Goal: Information Seeking & Learning: Check status

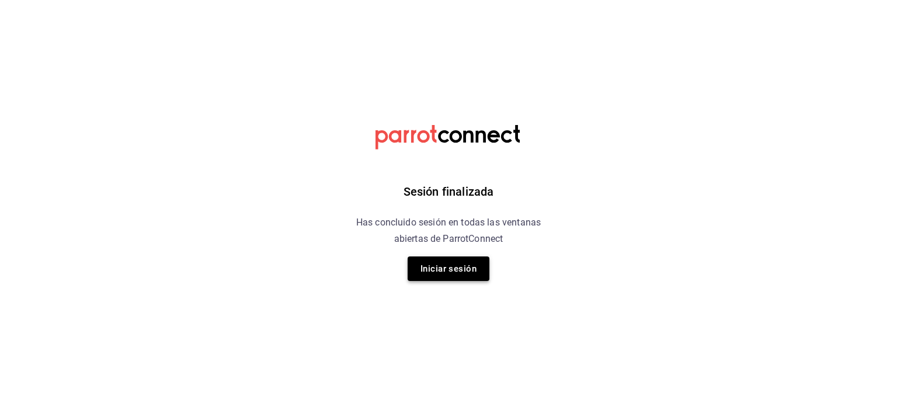
click at [473, 277] on button "Iniciar sesión" at bounding box center [448, 268] width 82 height 25
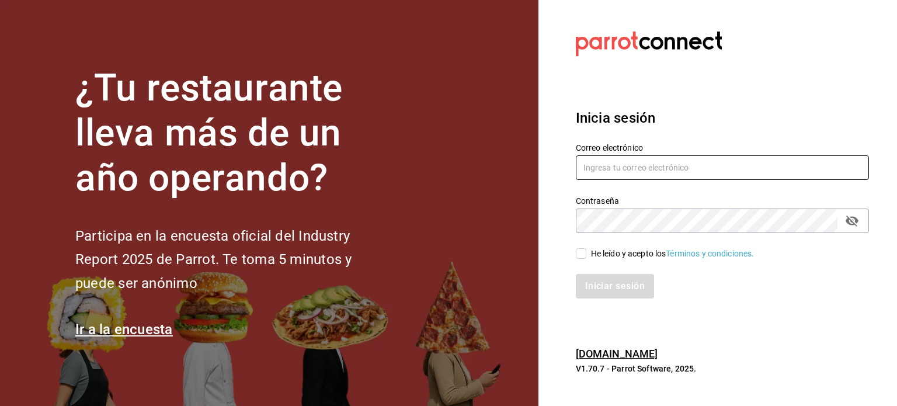
click at [614, 168] on input "text" at bounding box center [722, 167] width 293 height 25
click at [617, 171] on input "text" at bounding box center [722, 167] width 293 height 25
type input "B"
drag, startPoint x: 640, startPoint y: 170, endPoint x: 564, endPoint y: 172, distance: 76.5
click at [564, 172] on div "Correo electrónico [PERSON_NAME]" at bounding box center [715, 154] width 307 height 53
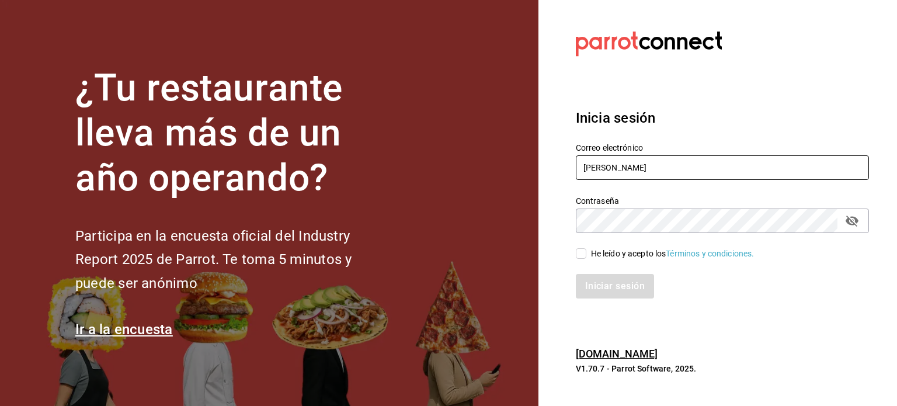
paste input "[EMAIL_ADDRESS][DOMAIN_NAME]"
type input "[EMAIL_ADDRESS][DOMAIN_NAME]"
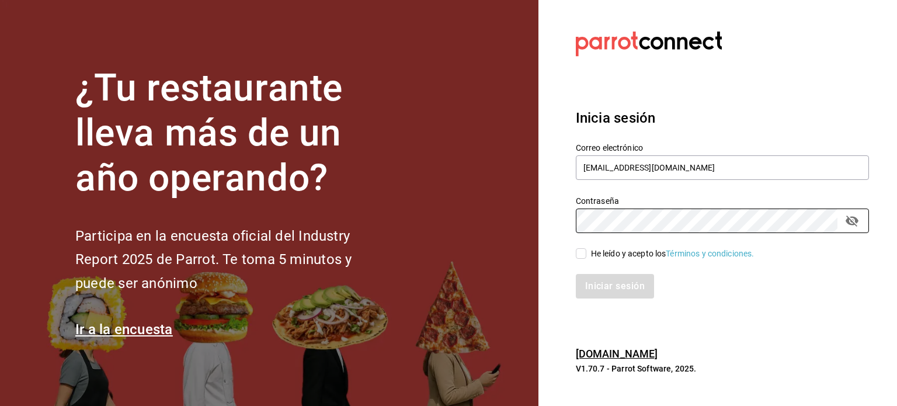
click at [584, 255] on input "He leído y acepto los Términos y condiciones." at bounding box center [581, 253] width 11 height 11
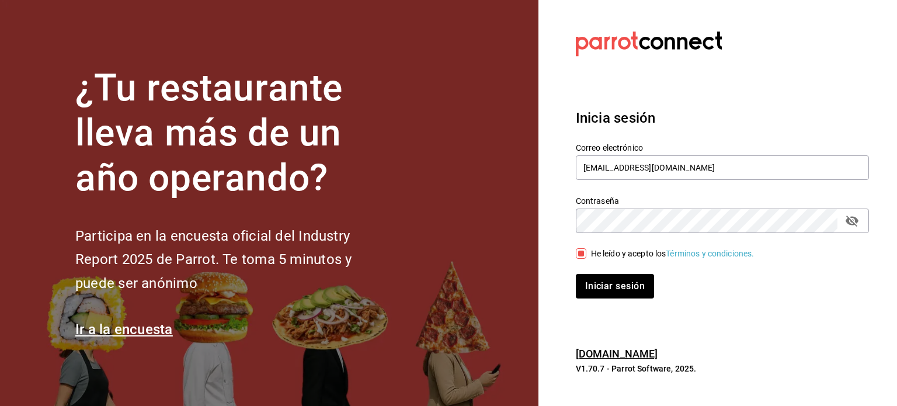
click at [584, 256] on input "He leído y acepto los Términos y condiciones." at bounding box center [581, 253] width 11 height 11
click at [581, 250] on input "He leído y acepto los Términos y condiciones." at bounding box center [581, 253] width 11 height 11
checkbox input "true"
click at [856, 224] on icon "passwordField" at bounding box center [852, 221] width 14 height 14
drag, startPoint x: 639, startPoint y: 297, endPoint x: 639, endPoint y: 290, distance: 7.0
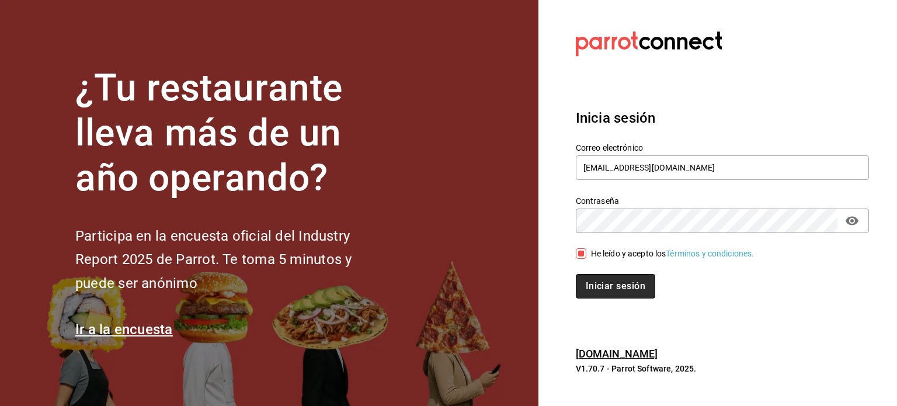
click at [639, 296] on button "Iniciar sesión" at bounding box center [615, 286] width 79 height 25
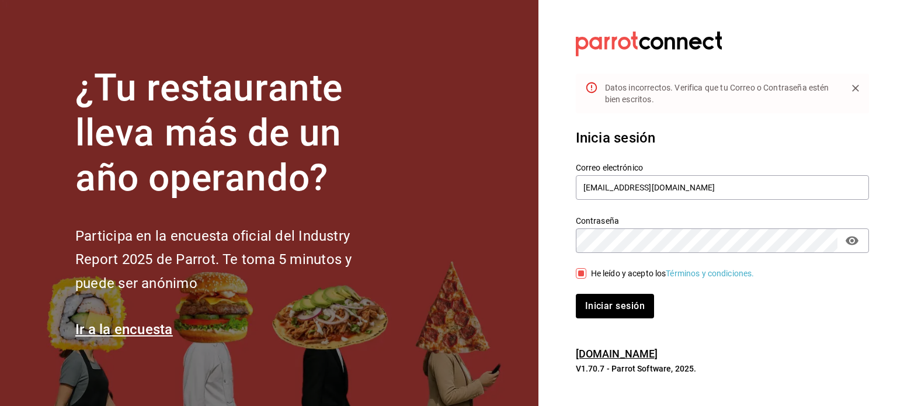
click at [576, 294] on button "Iniciar sesión" at bounding box center [615, 306] width 78 height 25
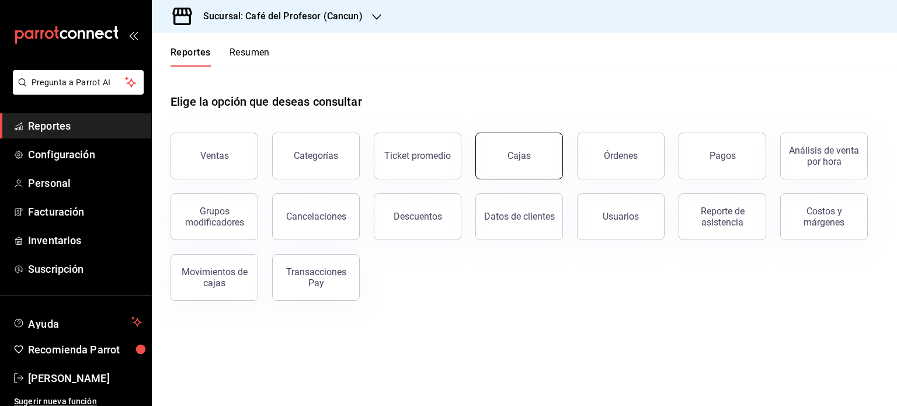
click at [524, 162] on link "Cajas" at bounding box center [519, 156] width 88 height 47
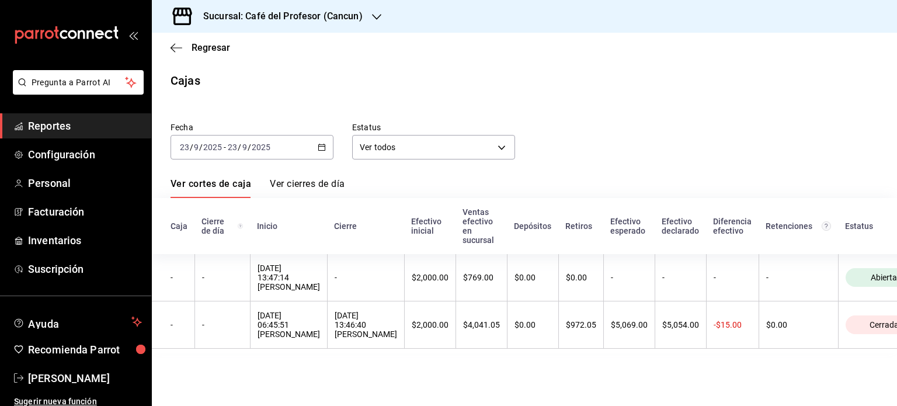
click at [323, 147] on icon "button" at bounding box center [322, 147] width 8 height 8
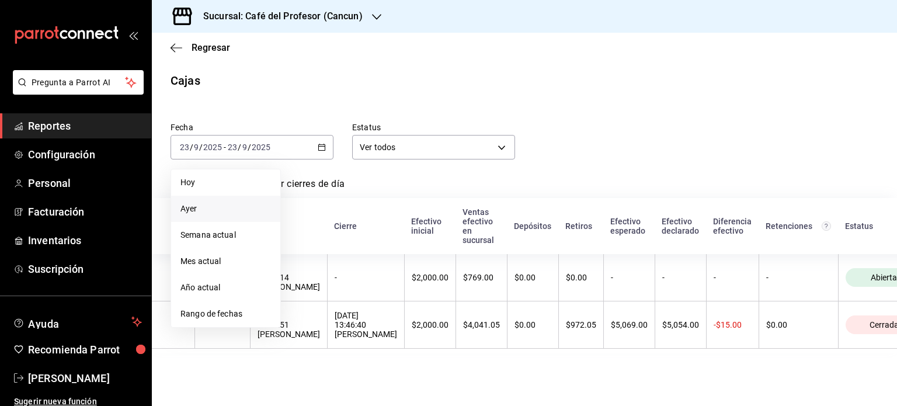
click at [237, 199] on li "Ayer" at bounding box center [225, 209] width 109 height 26
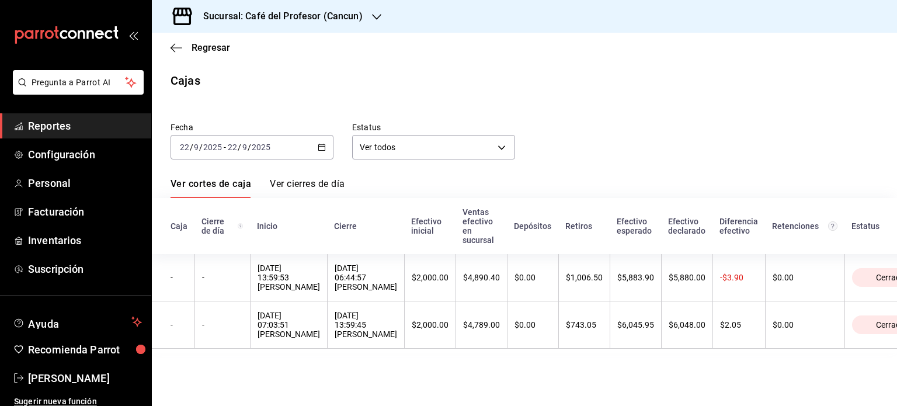
click at [329, 13] on h3 "Sucursal: Café del Profesor (Cancun)" at bounding box center [278, 16] width 169 height 14
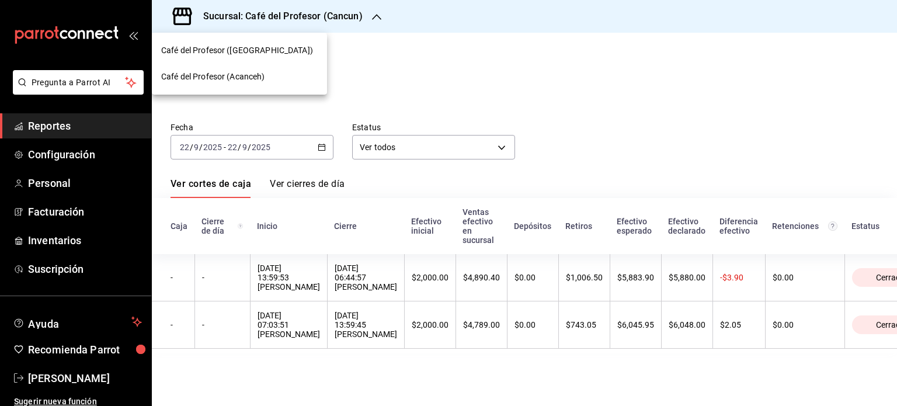
click at [289, 57] on div "Café del Profesor ([GEOGRAPHIC_DATA])" at bounding box center [239, 50] width 175 height 26
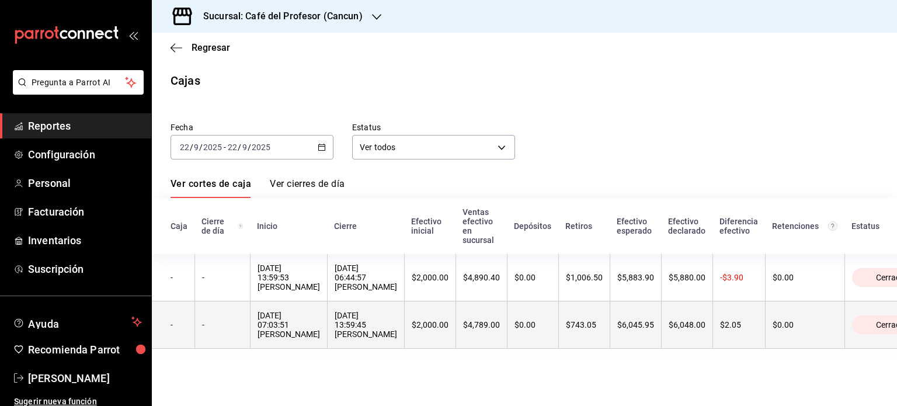
click at [381, 339] on div "[DATE] 13:59:45 [PERSON_NAME]" at bounding box center [366, 325] width 62 height 28
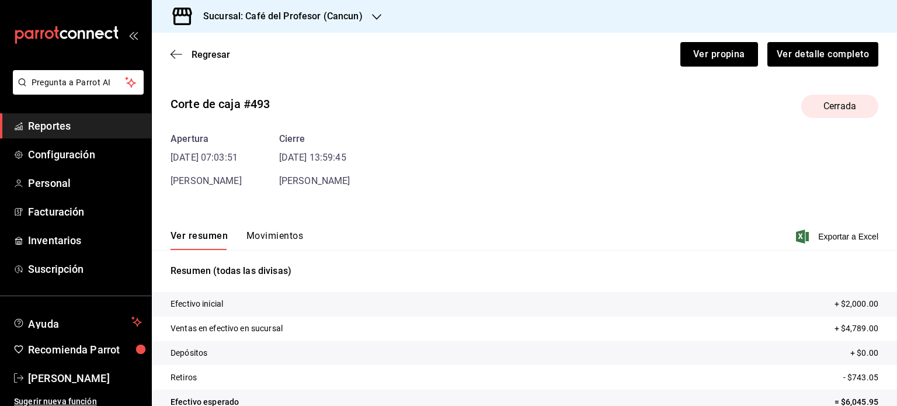
click at [291, 234] on button "Movimientos" at bounding box center [274, 240] width 57 height 20
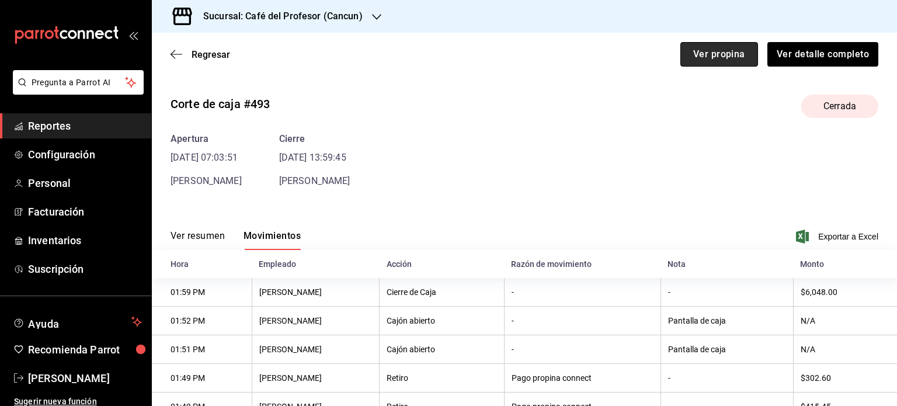
click at [682, 60] on button "Ver propina" at bounding box center [719, 54] width 78 height 25
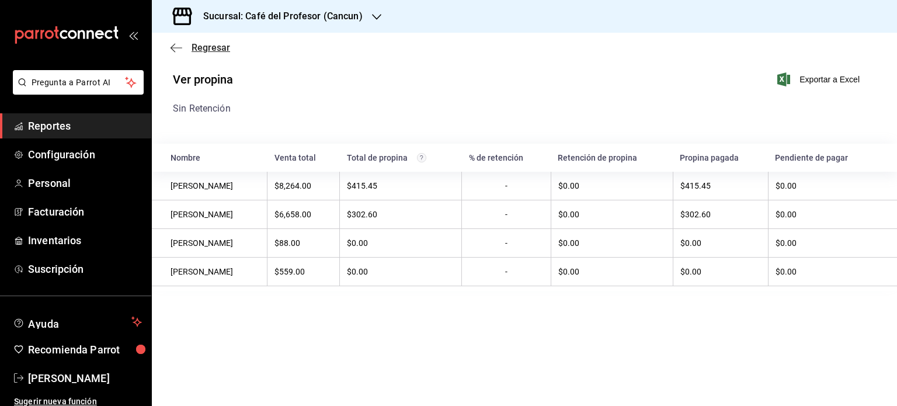
click at [220, 47] on span "Regresar" at bounding box center [210, 47] width 39 height 11
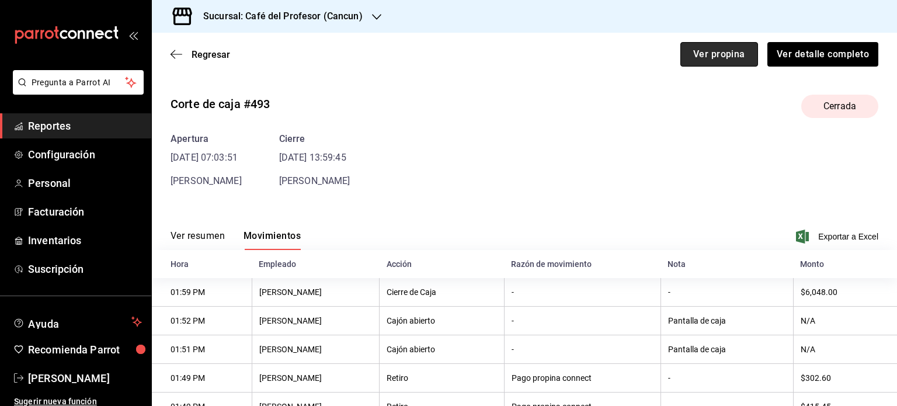
click at [722, 55] on button "Ver propina" at bounding box center [719, 54] width 78 height 25
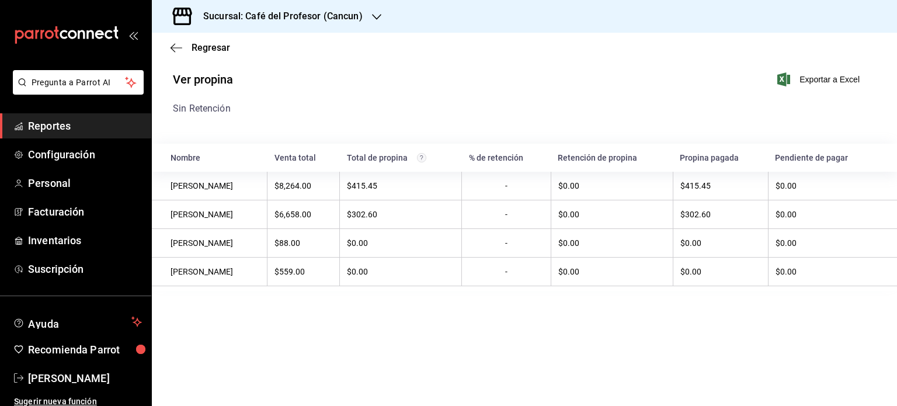
click at [185, 57] on div "Regresar" at bounding box center [524, 48] width 745 height 30
click at [184, 50] on span "Regresar" at bounding box center [200, 47] width 60 height 11
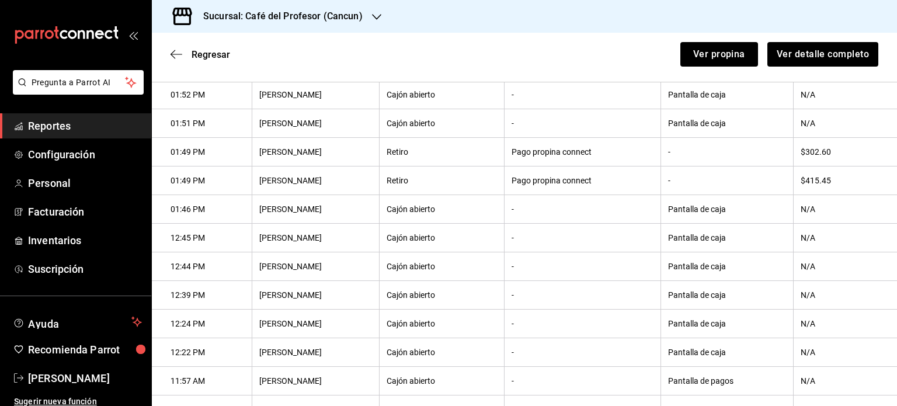
scroll to position [238, 0]
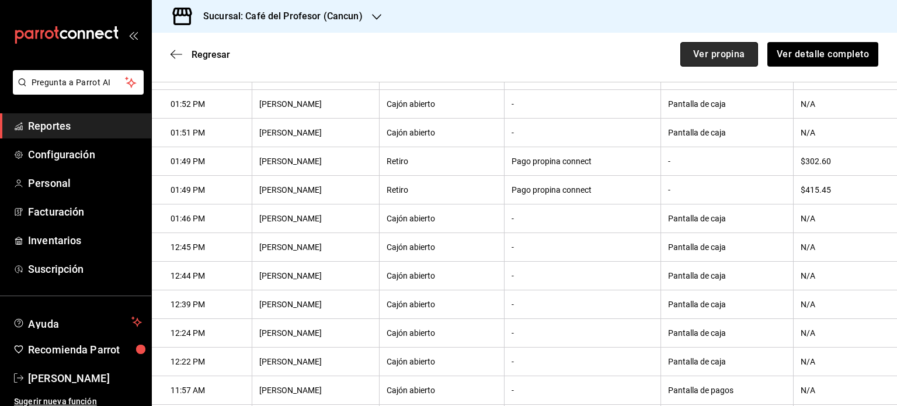
click at [712, 64] on button "Ver propina" at bounding box center [719, 54] width 78 height 25
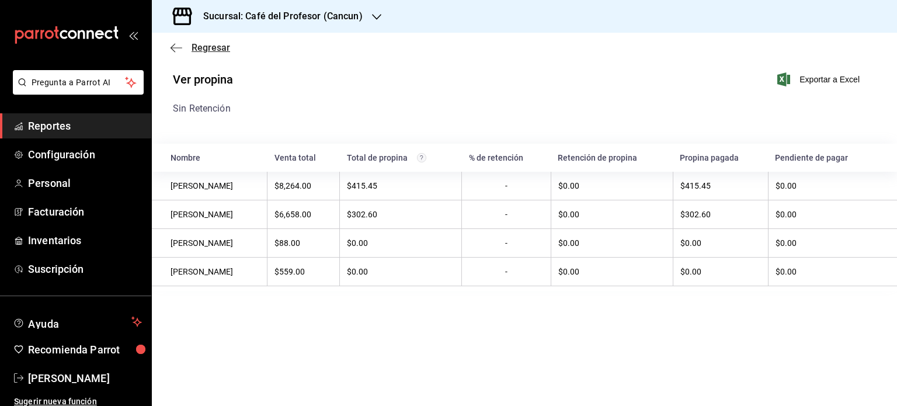
click at [176, 45] on icon "button" at bounding box center [176, 48] width 12 height 11
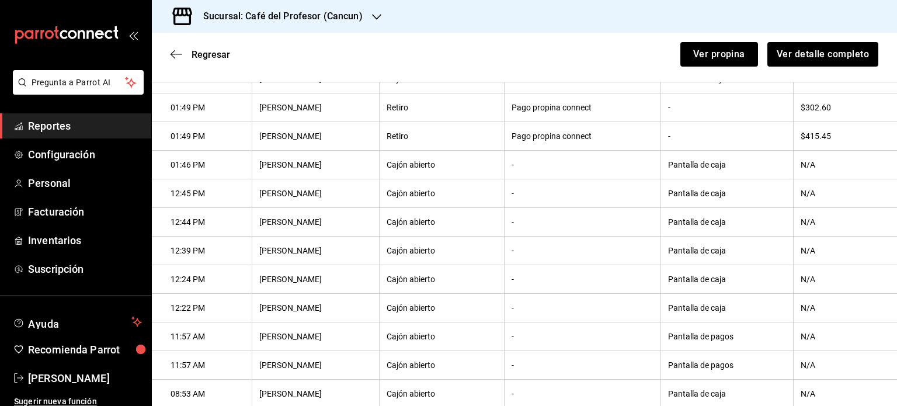
scroll to position [175, 0]
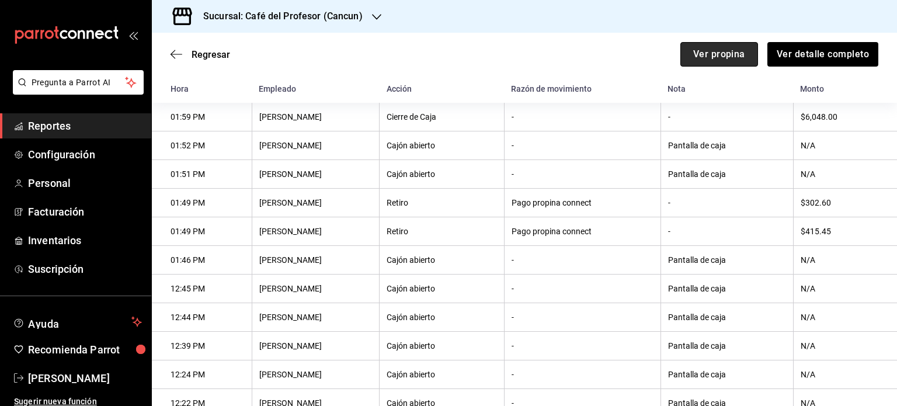
click at [692, 56] on button "Ver propina" at bounding box center [719, 54] width 78 height 25
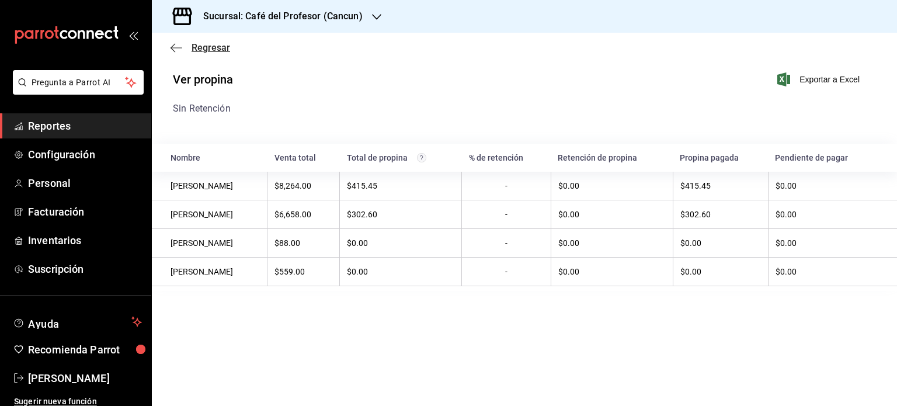
click at [205, 52] on span "Regresar" at bounding box center [210, 47] width 39 height 11
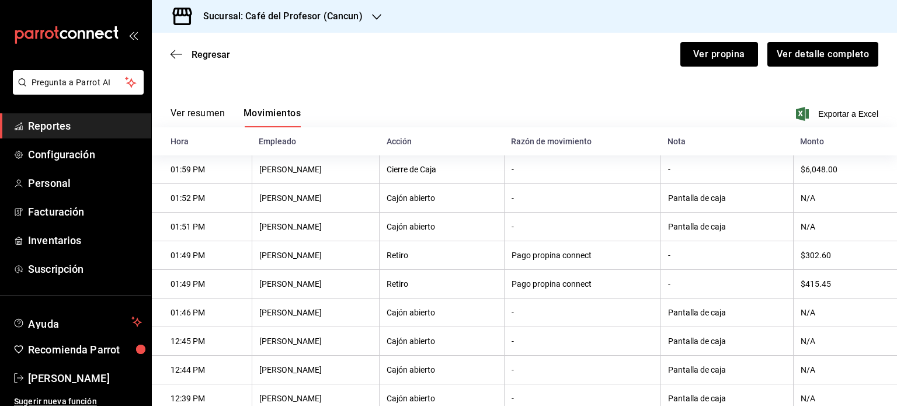
scroll to position [121, 0]
click at [717, 48] on button "Ver propina" at bounding box center [719, 54] width 78 height 25
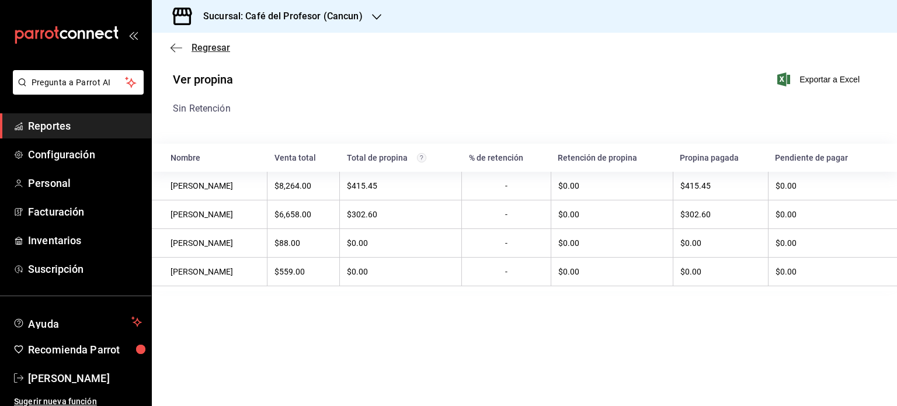
click at [187, 47] on span "Regresar" at bounding box center [200, 47] width 60 height 11
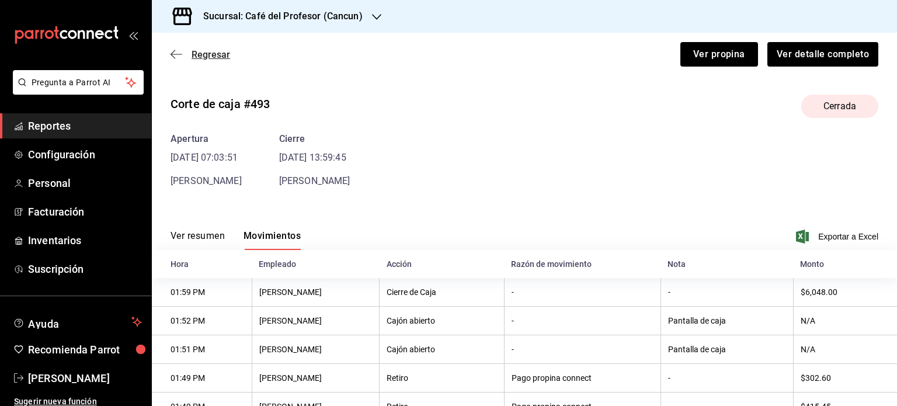
click at [203, 54] on span "Regresar" at bounding box center [210, 54] width 39 height 11
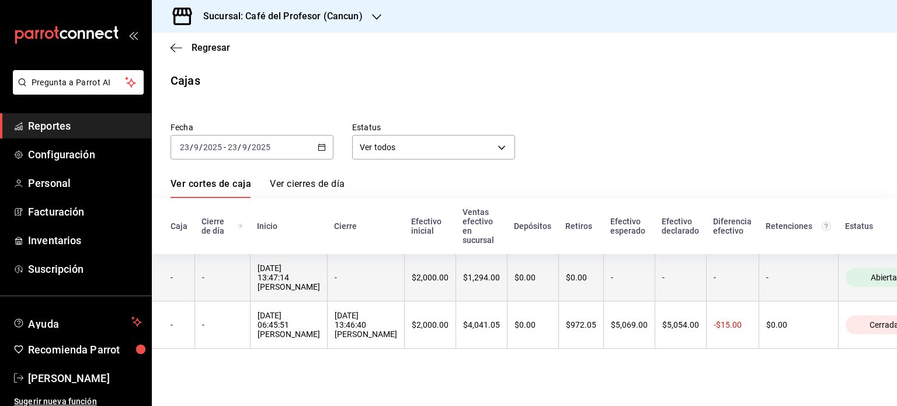
click at [455, 291] on th "$1,294.00" at bounding box center [480, 277] width 51 height 47
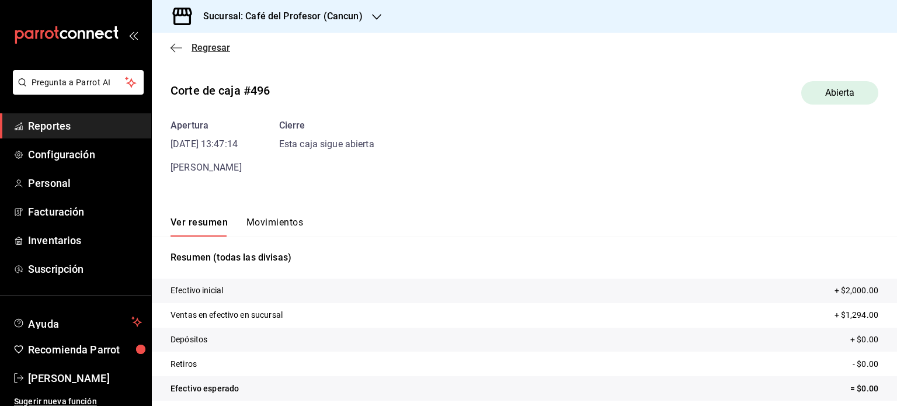
click at [176, 44] on icon "button" at bounding box center [176, 48] width 12 height 11
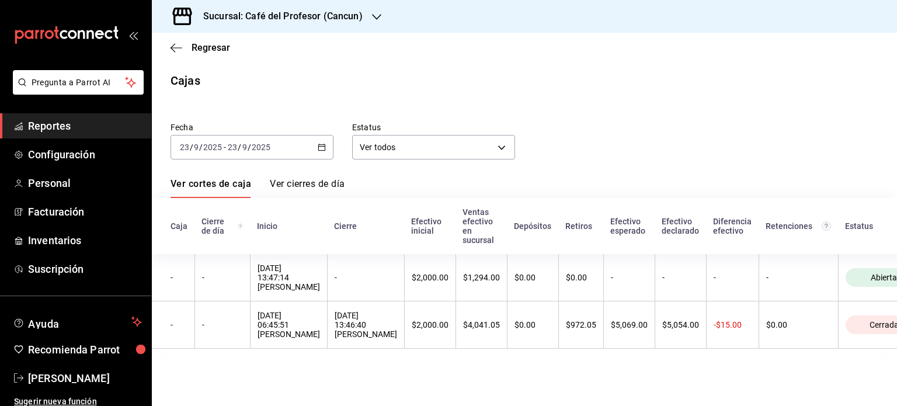
click at [324, 156] on div "2025-09-23 23 / 9 / 2025 - 2025-09-23 23 / 9 / 2025" at bounding box center [251, 147] width 163 height 25
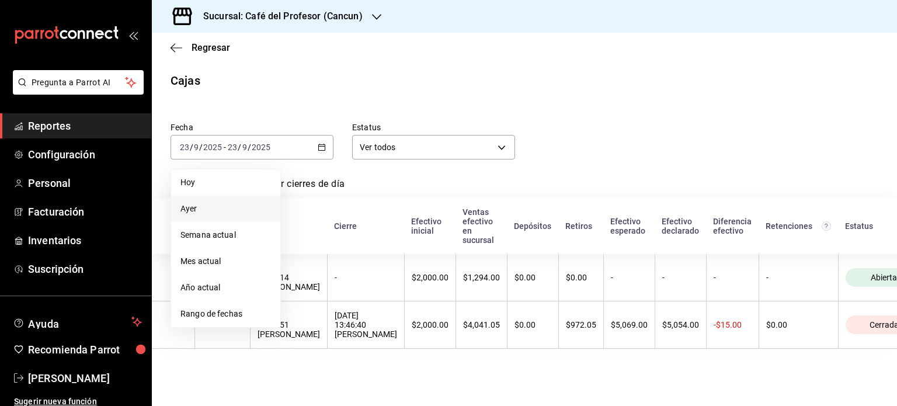
click at [193, 205] on span "Ayer" at bounding box center [225, 209] width 90 height 12
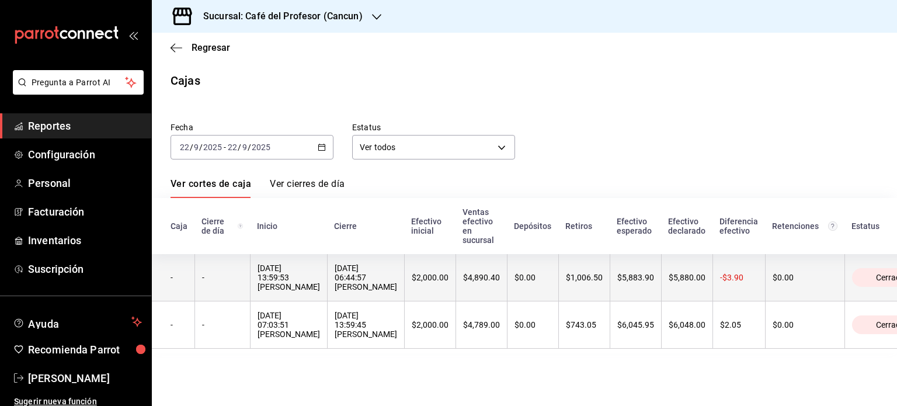
click at [266, 275] on div "22/09/2025 13:59:53 Camila Guerrero Matos" at bounding box center [288, 277] width 62 height 28
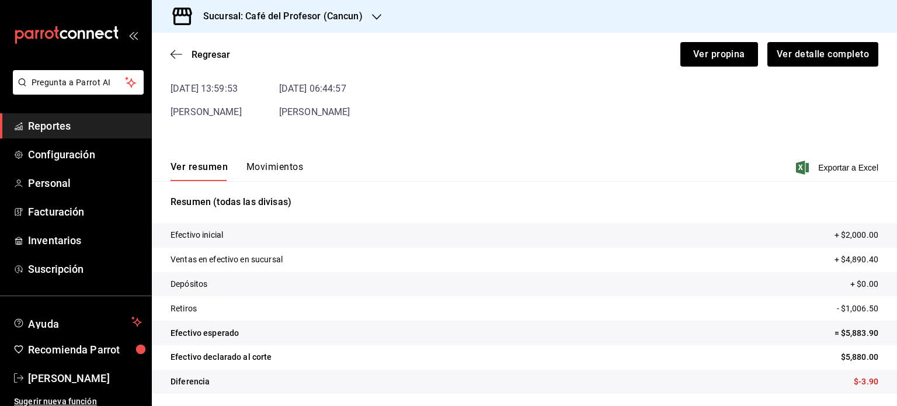
scroll to position [71, 0]
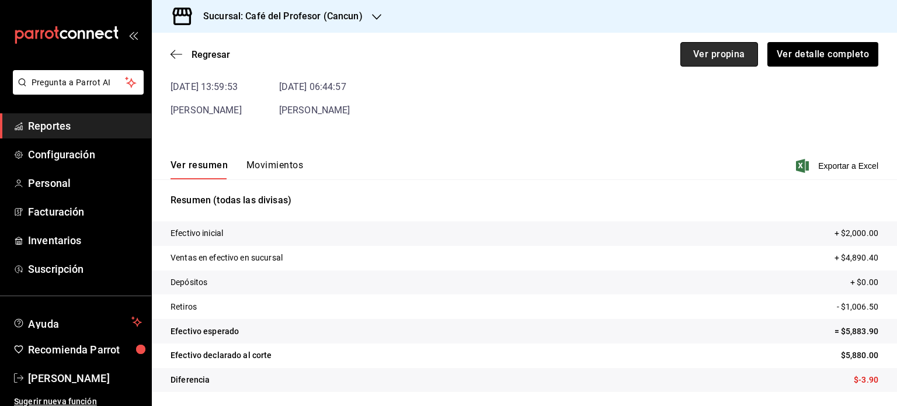
click at [705, 51] on button "Ver propina" at bounding box center [719, 54] width 78 height 25
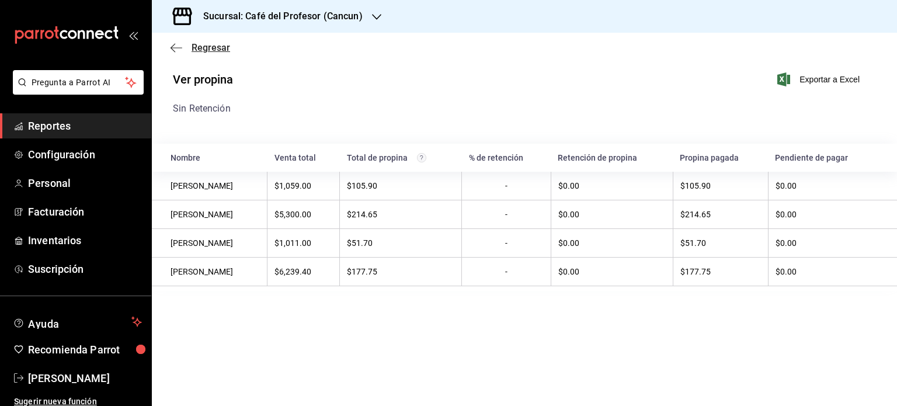
click at [173, 47] on icon "button" at bounding box center [176, 47] width 12 height 1
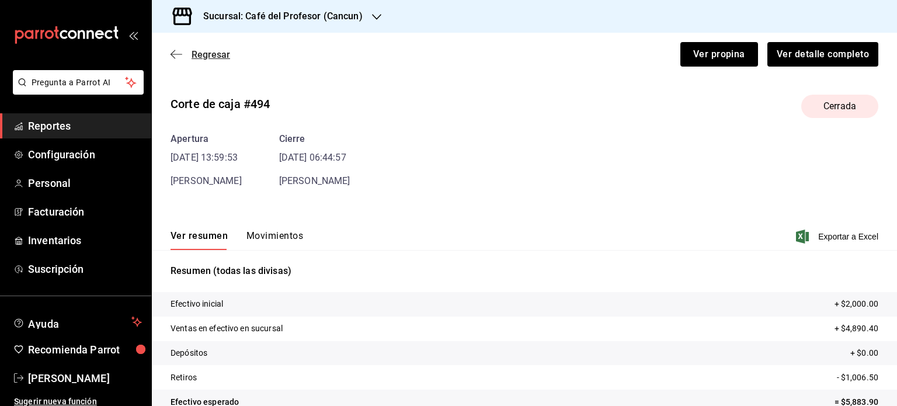
click at [197, 55] on span "Regresar" at bounding box center [210, 54] width 39 height 11
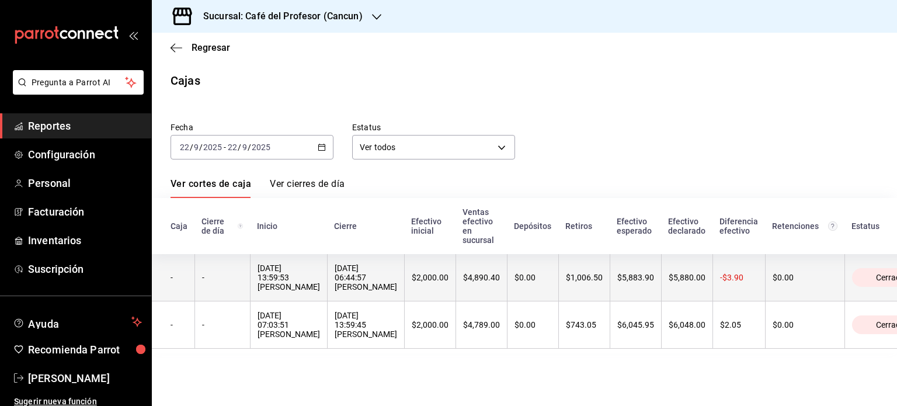
click at [397, 277] on div "23/09/2025 06:44:57 Yeray Díaz" at bounding box center [366, 277] width 62 height 28
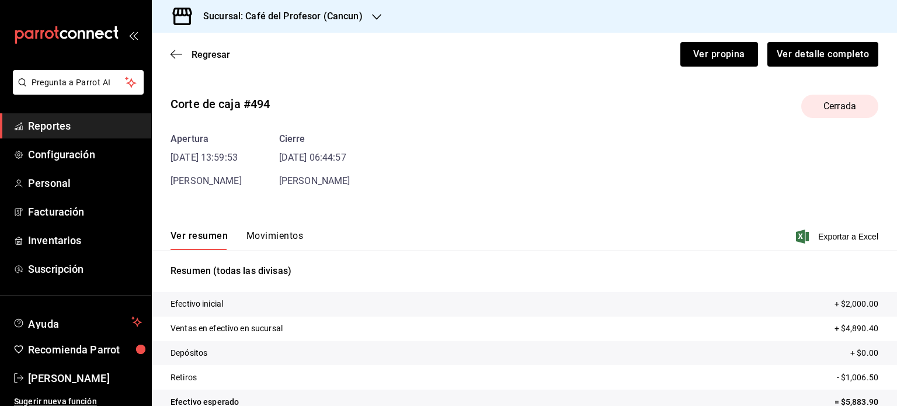
click at [269, 235] on button "Movimientos" at bounding box center [274, 240] width 57 height 20
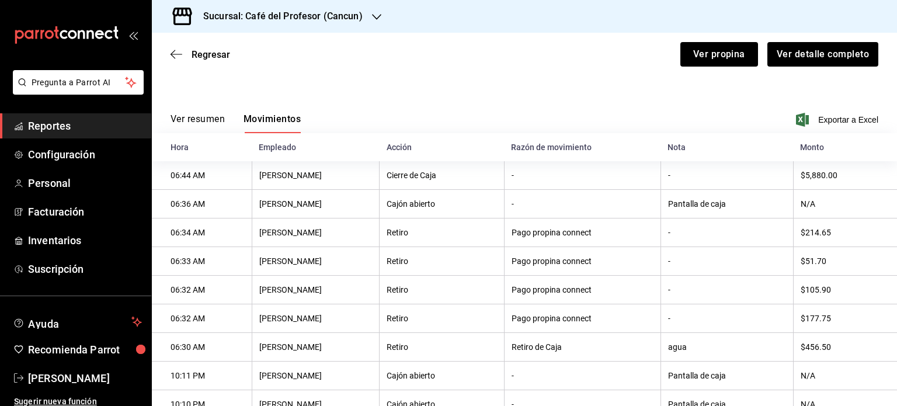
scroll to position [175, 0]
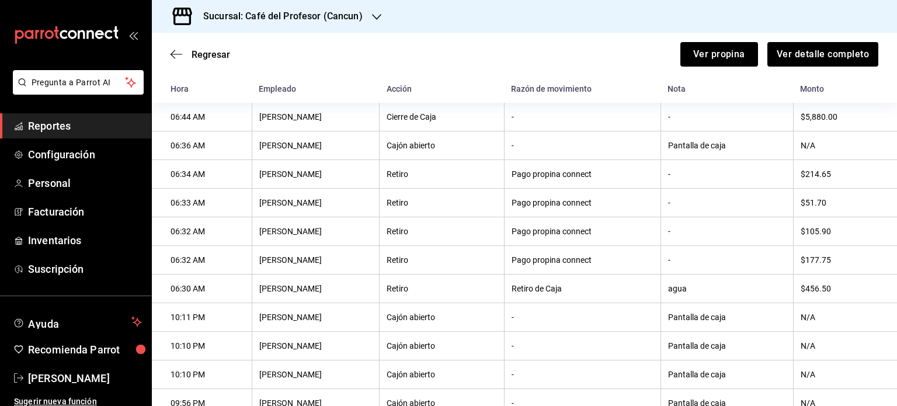
click at [715, 291] on th "agua" at bounding box center [726, 288] width 133 height 29
click at [198, 55] on span "Regresar" at bounding box center [210, 54] width 39 height 11
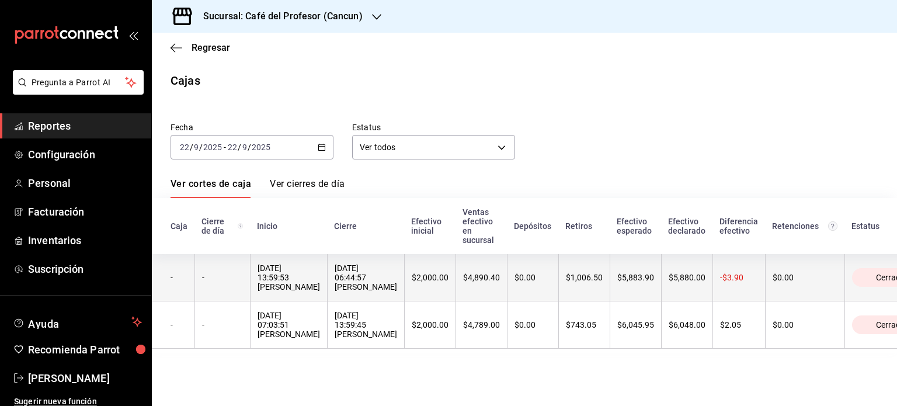
click at [454, 295] on th "$2,000.00" at bounding box center [429, 277] width 51 height 47
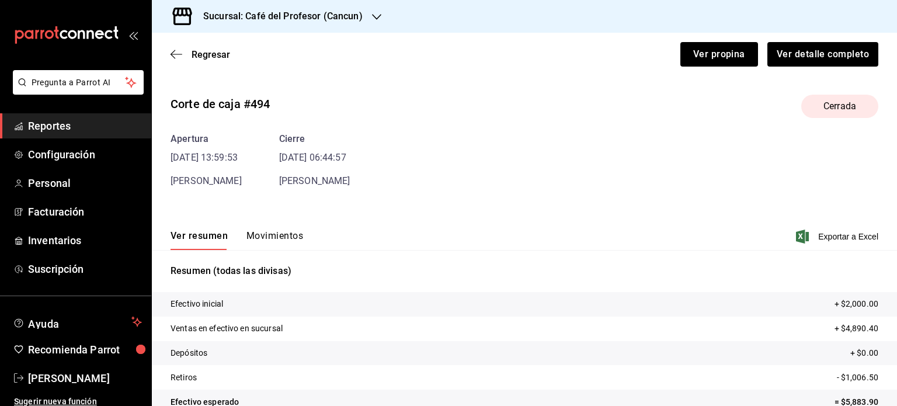
scroll to position [71, 0]
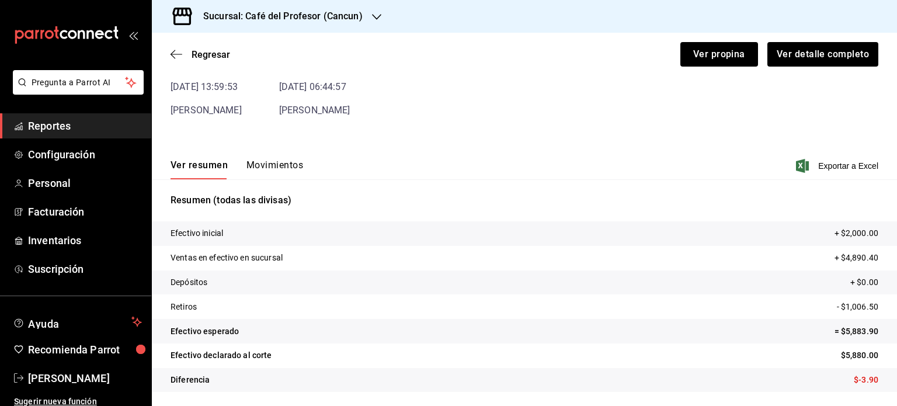
click at [281, 155] on div "Ver resumen Movimientos Exportar a Excel" at bounding box center [524, 162] width 745 height 34
click at [281, 165] on button "Movimientos" at bounding box center [274, 169] width 57 height 20
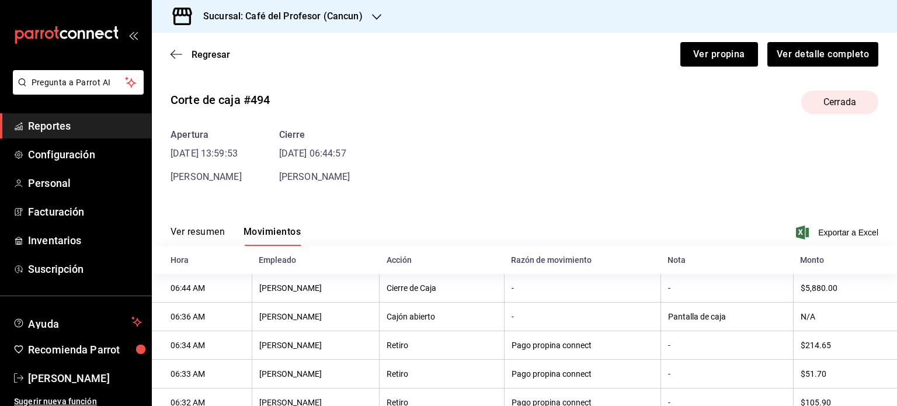
scroll to position [121, 0]
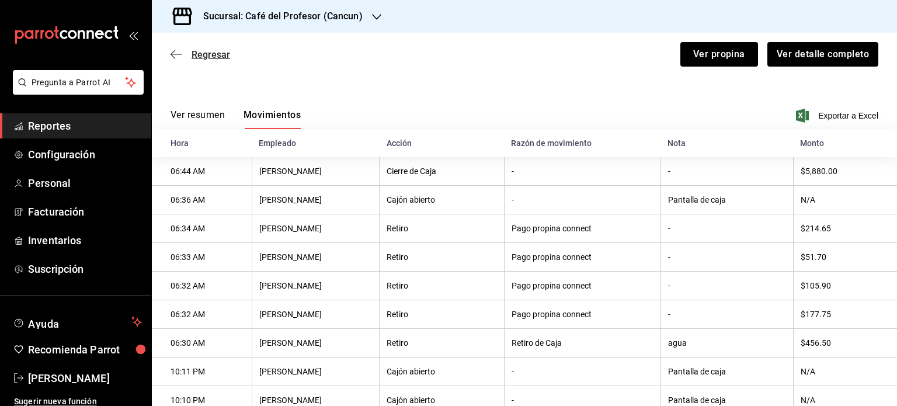
click at [218, 58] on span "Regresar" at bounding box center [210, 54] width 39 height 11
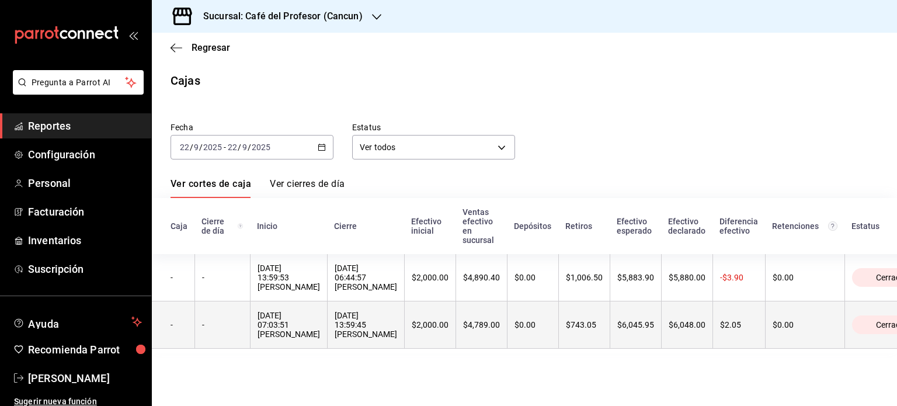
click at [389, 328] on div "22/09/2025 13:59:45 Camila Guerrero Matos" at bounding box center [366, 325] width 62 height 28
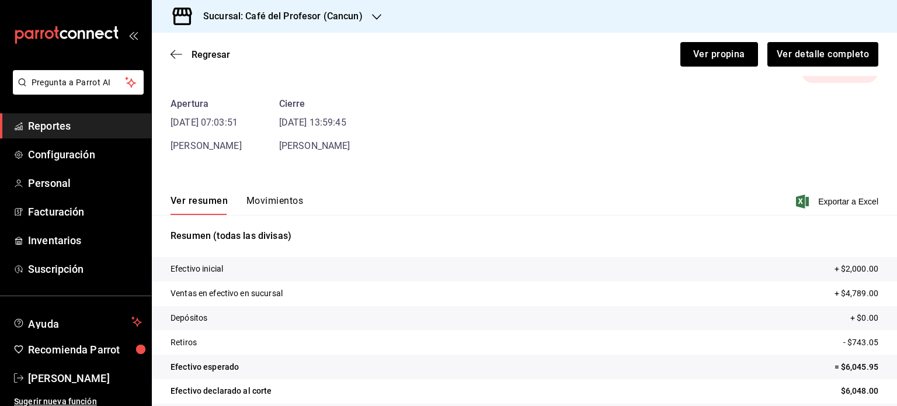
scroll to position [71, 0]
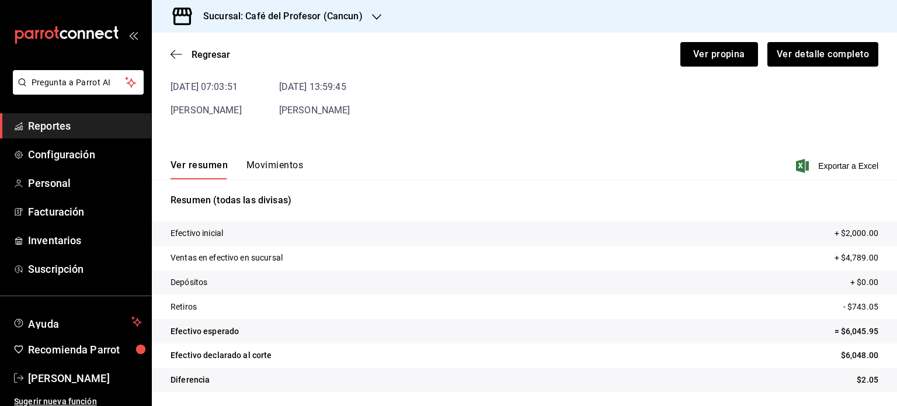
click at [291, 168] on button "Movimientos" at bounding box center [274, 169] width 57 height 20
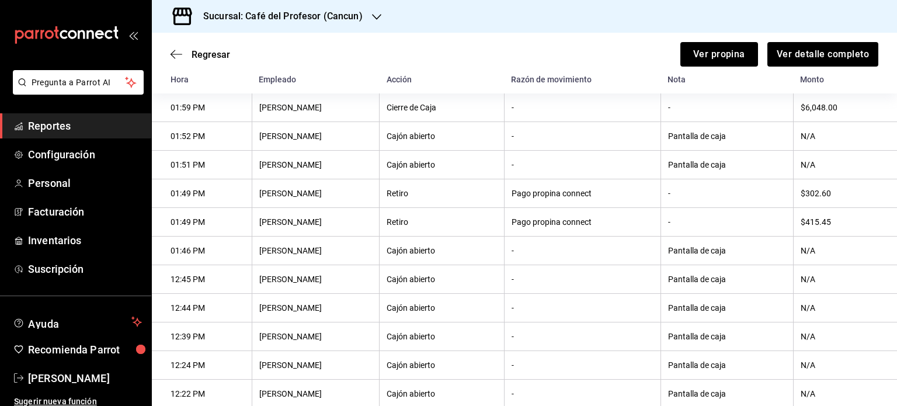
scroll to position [121, 0]
